Goal: Communication & Community: Participate in discussion

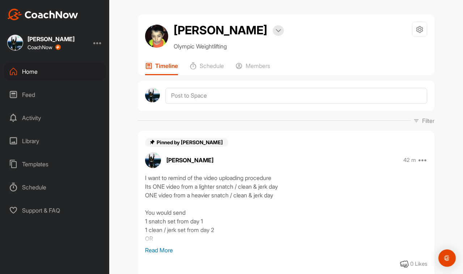
click at [25, 72] on div "Home" at bounding box center [55, 72] width 102 height 18
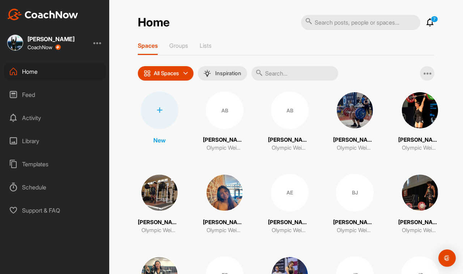
click at [426, 25] on icon at bounding box center [430, 22] width 9 height 9
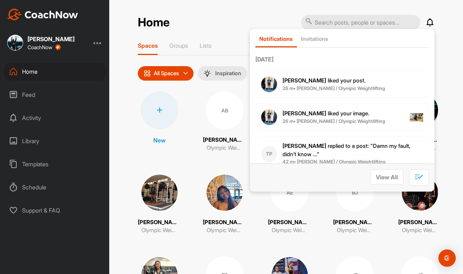
click at [366, 145] on span "[PERSON_NAME] replied to a post : "Damn my fault, didn’t know ..."" at bounding box center [347, 150] width 128 height 15
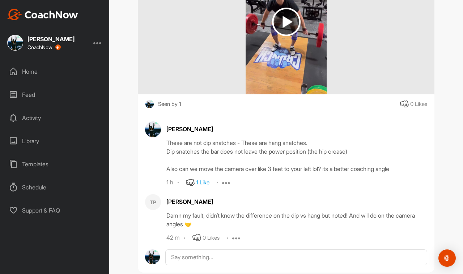
scroll to position [206, 0]
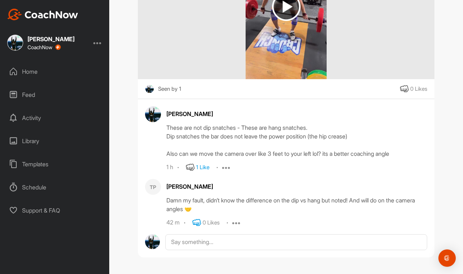
click at [192, 226] on icon at bounding box center [196, 222] width 9 height 9
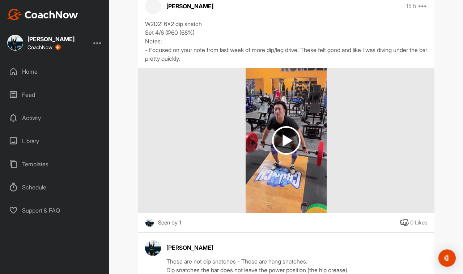
scroll to position [71, 0]
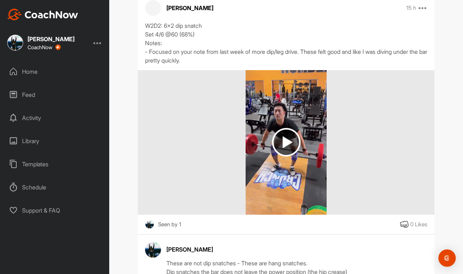
click at [27, 65] on div "Home" at bounding box center [55, 72] width 102 height 18
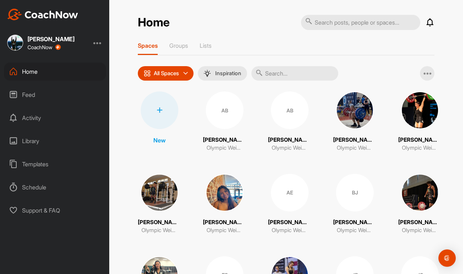
click at [427, 22] on icon at bounding box center [430, 22] width 9 height 9
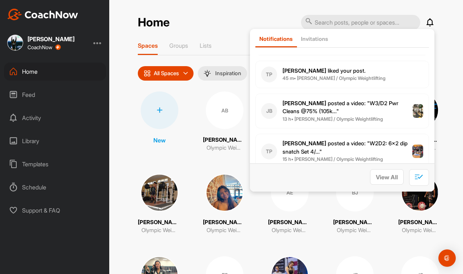
scroll to position [226, 0]
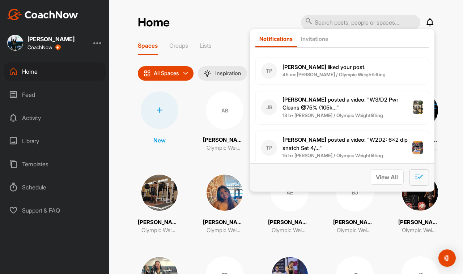
click at [415, 176] on icon "button" at bounding box center [419, 177] width 8 height 8
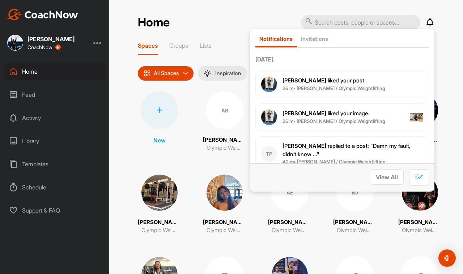
click at [34, 71] on div "Home" at bounding box center [55, 72] width 102 height 18
